Goal: Navigation & Orientation: Find specific page/section

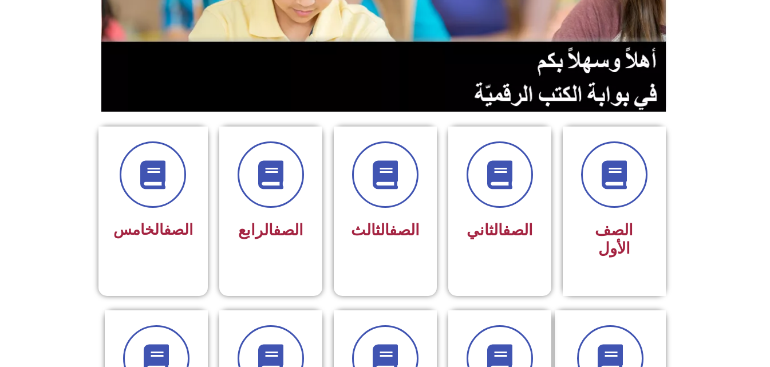
scroll to position [206, 0]
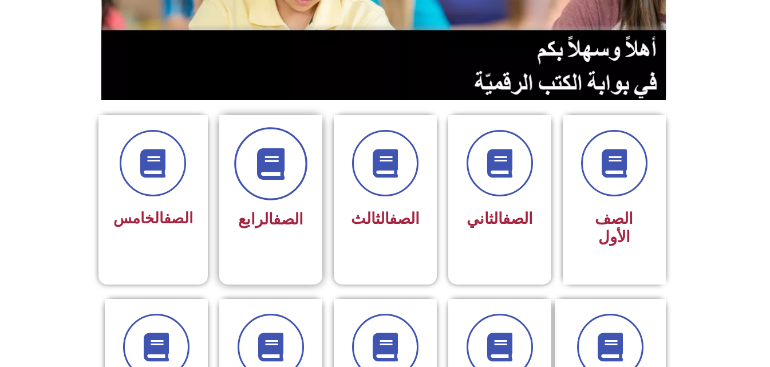
click at [270, 163] on icon at bounding box center [271, 164] width 32 height 32
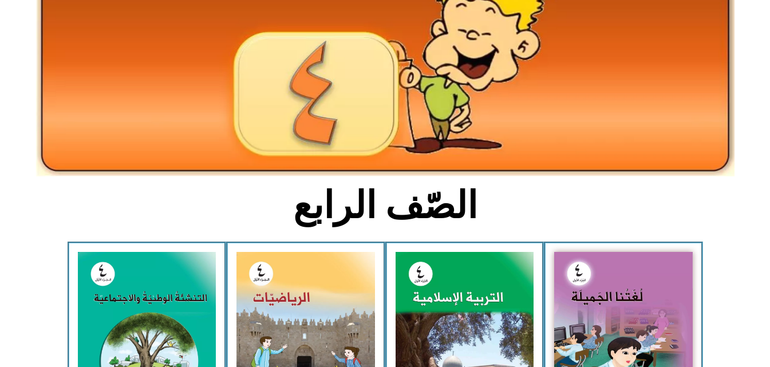
scroll to position [115, 0]
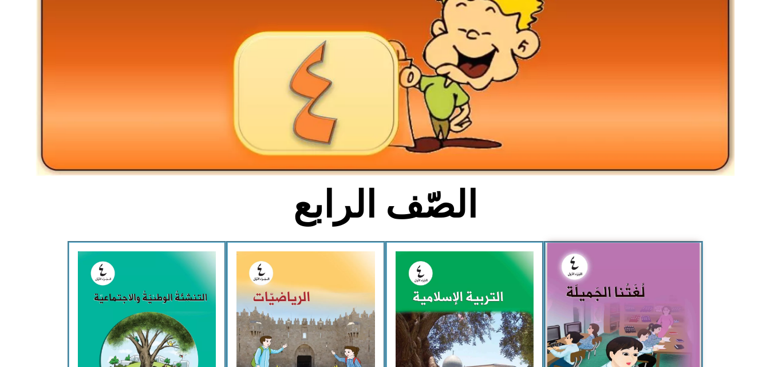
click at [609, 280] on img at bounding box center [624, 336] width 152 height 187
click at [631, 291] on img at bounding box center [624, 336] width 152 height 187
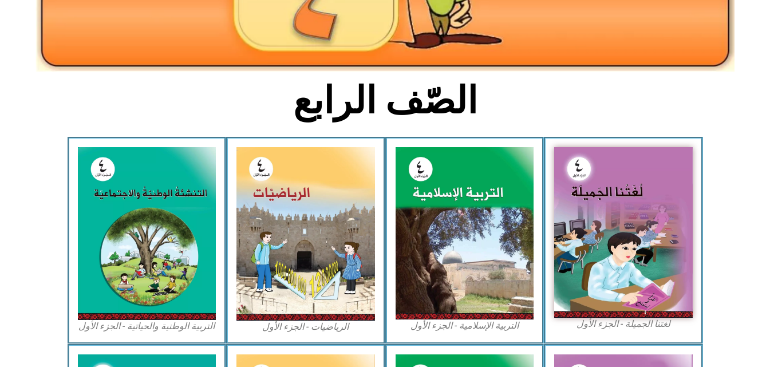
scroll to position [252, 0]
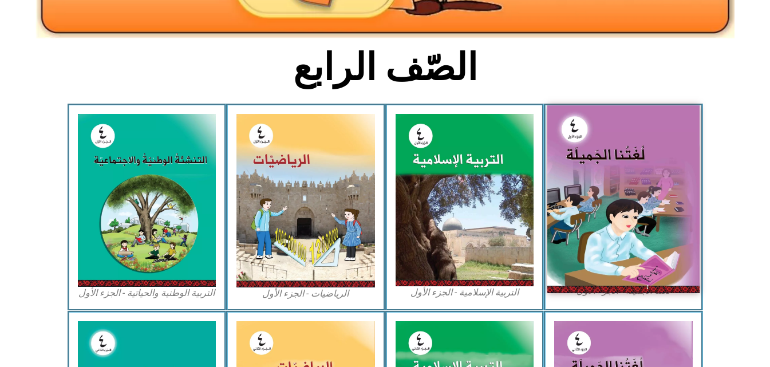
click at [596, 181] on img at bounding box center [624, 198] width 152 height 187
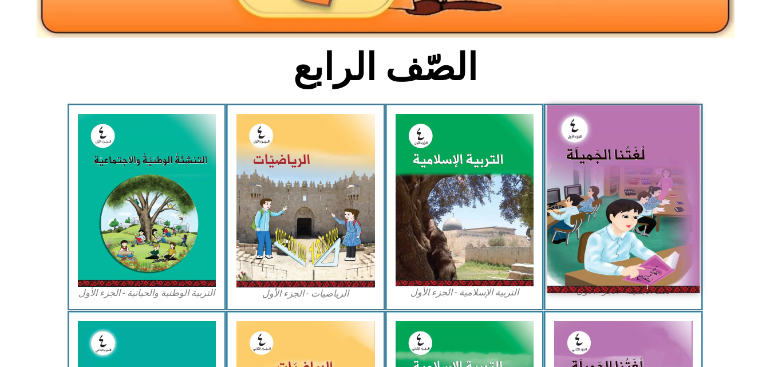
click at [638, 191] on img at bounding box center [624, 198] width 152 height 187
click at [584, 121] on img at bounding box center [624, 198] width 152 height 187
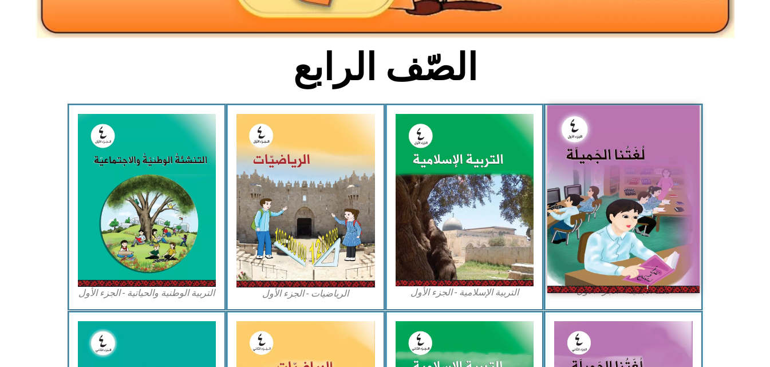
click at [601, 210] on img at bounding box center [624, 198] width 152 height 187
click at [615, 236] on img at bounding box center [624, 198] width 152 height 187
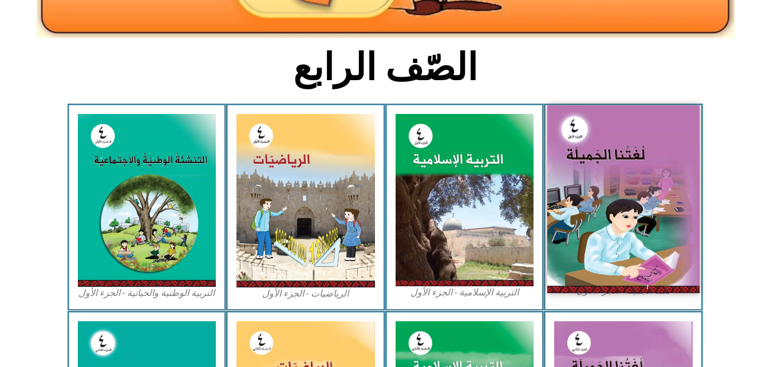
click at [633, 215] on img at bounding box center [624, 198] width 152 height 187
